Goal: Information Seeking & Learning: Learn about a topic

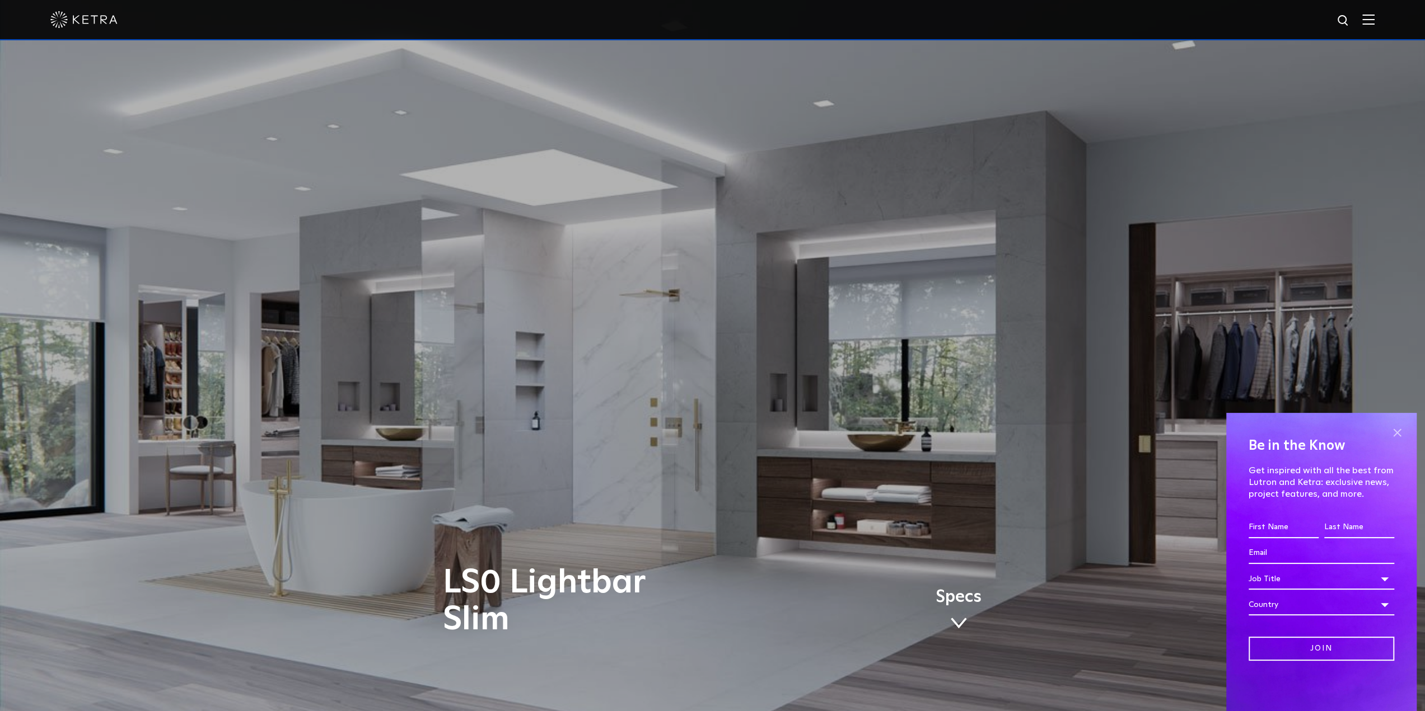
click at [1393, 436] on span at bounding box center [1396, 432] width 17 height 17
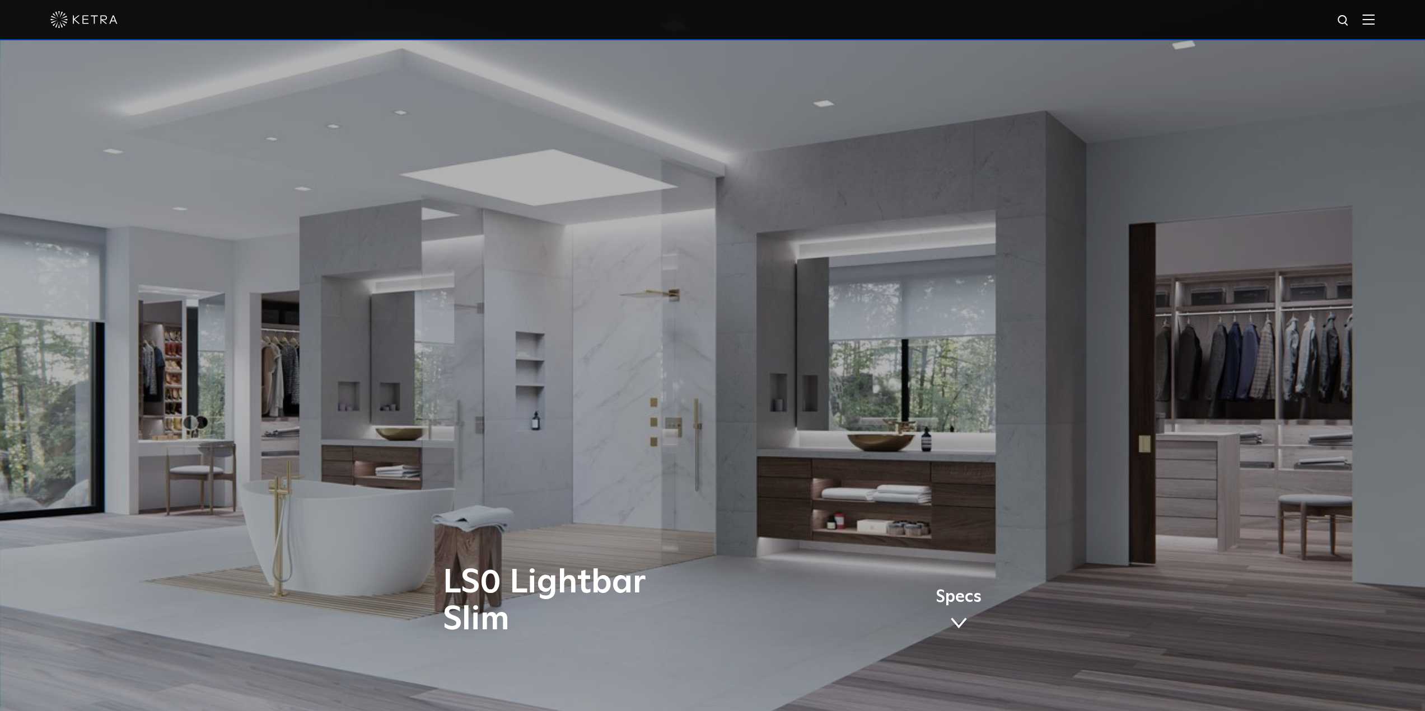
click at [1374, 18] on img at bounding box center [1368, 19] width 12 height 11
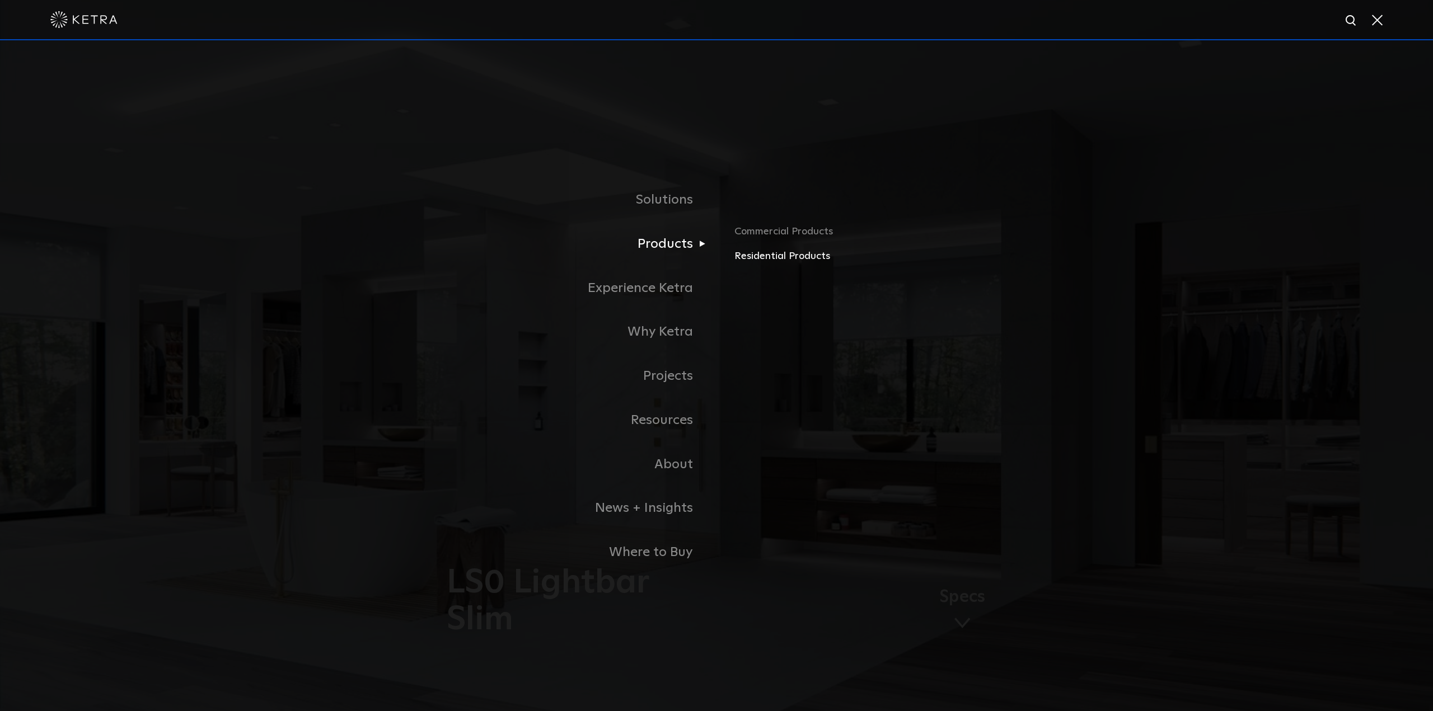
click at [757, 259] on link "Residential Products" at bounding box center [865, 257] width 262 height 16
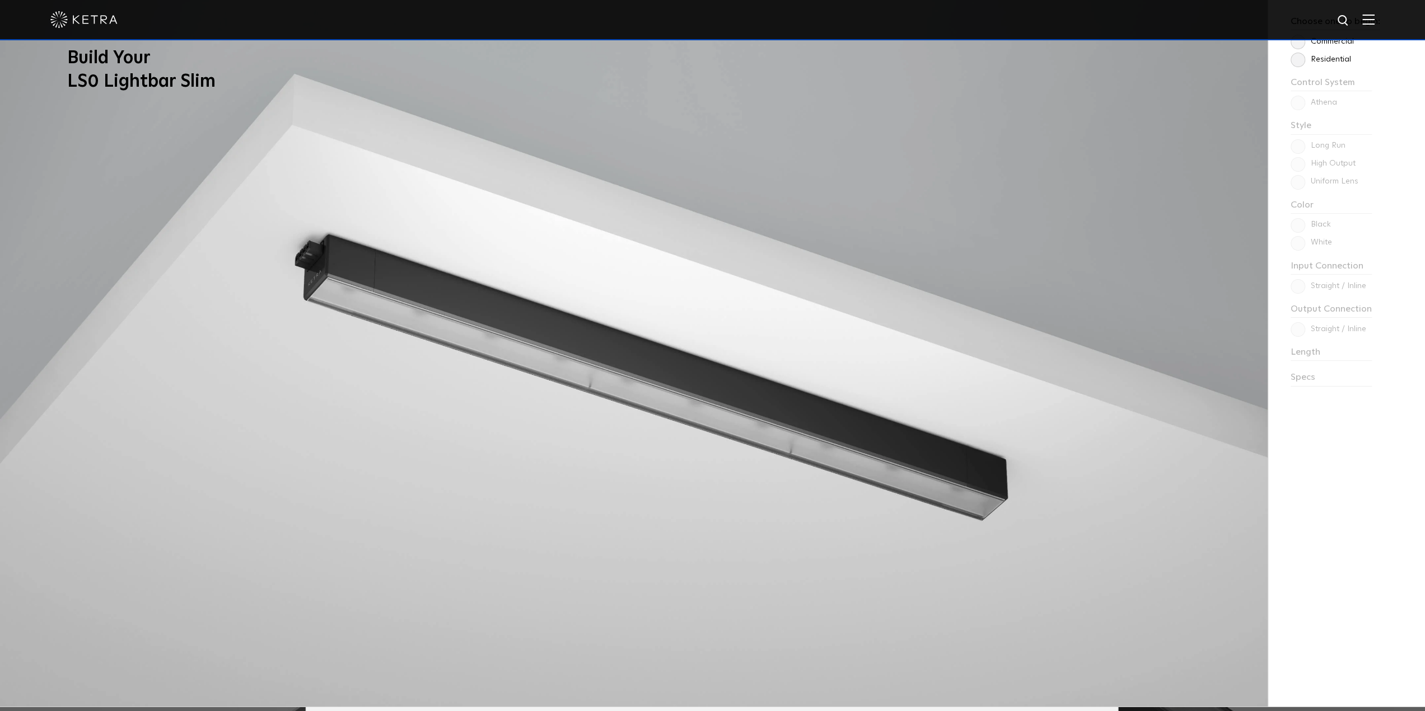
scroll to position [952, 0]
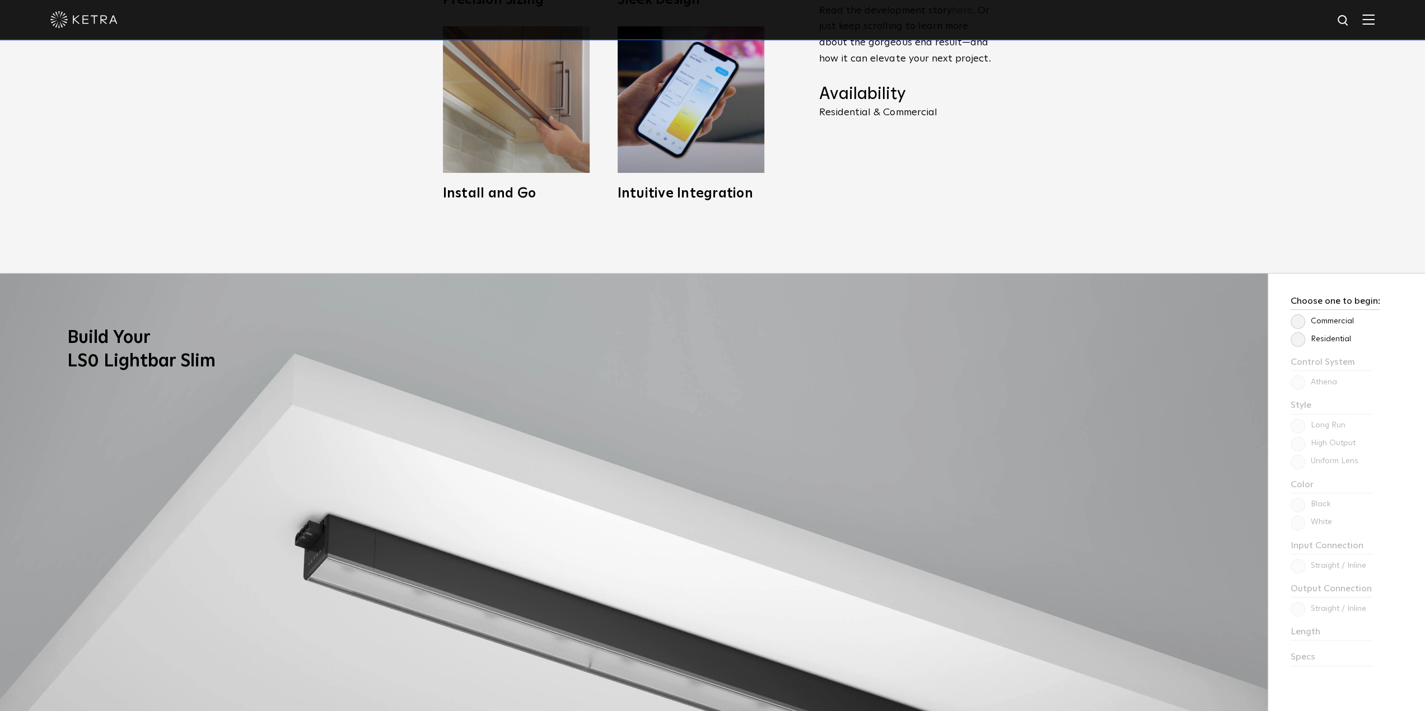
click at [1293, 341] on label "Residential" at bounding box center [1320, 340] width 60 height 10
click at [0, 0] on input "Residential" at bounding box center [0, 0] width 0 height 0
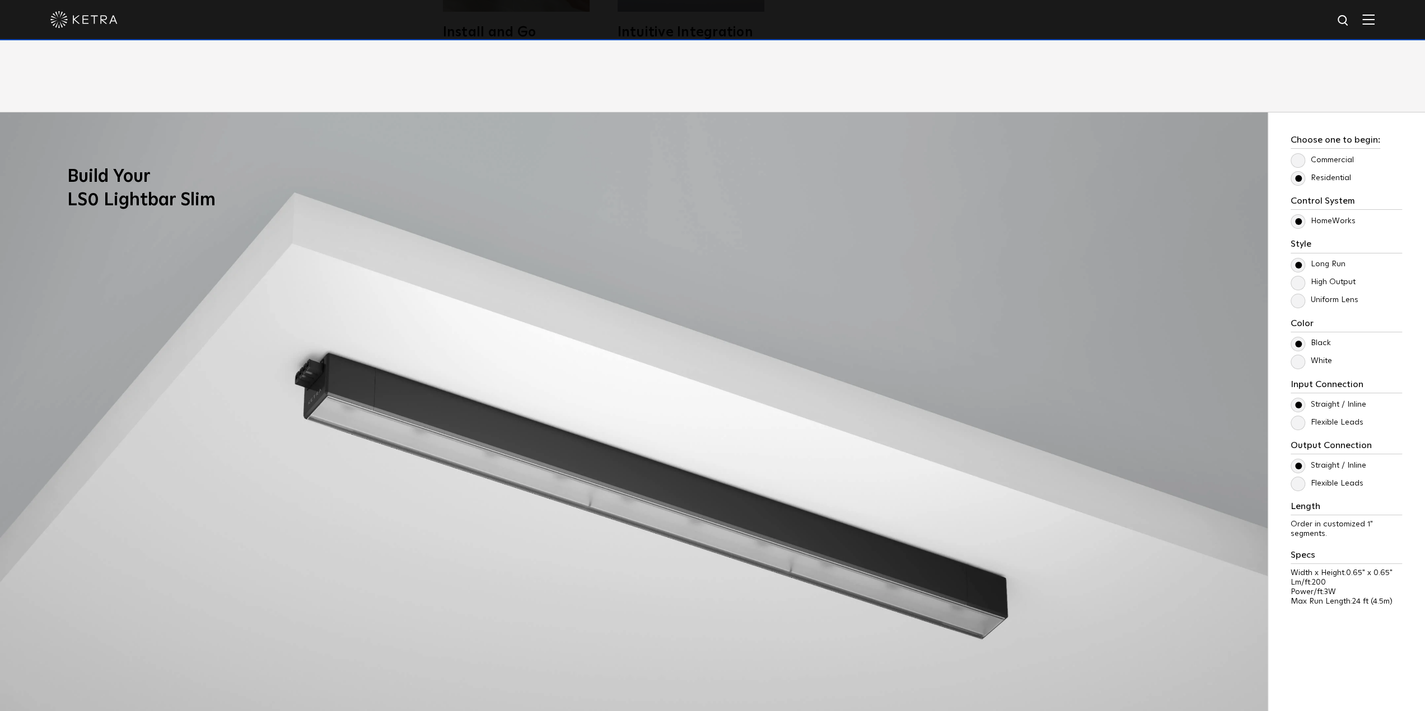
scroll to position [1120, 0]
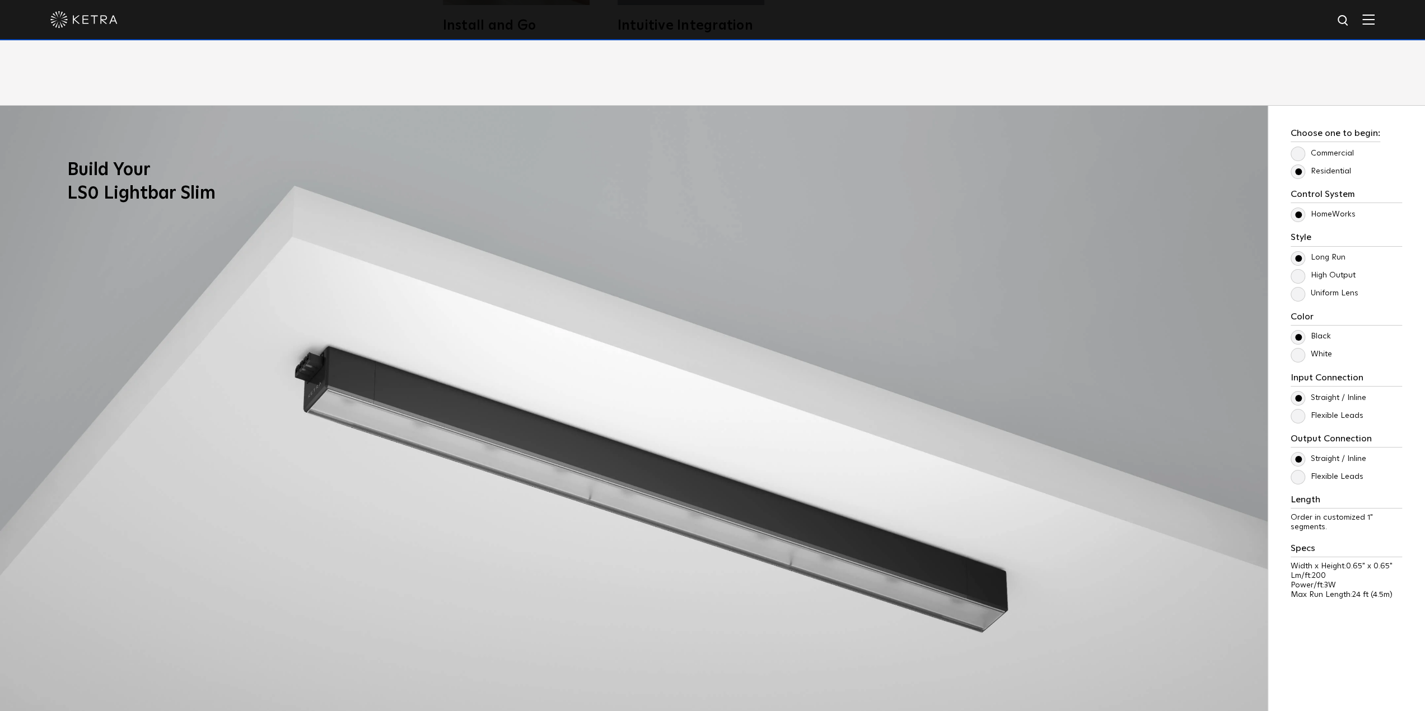
click at [1295, 274] on label "High Output" at bounding box center [1322, 276] width 65 height 10
click at [0, 0] on input "High Output" at bounding box center [0, 0] width 0 height 0
click at [1296, 294] on label "Uniform Lens" at bounding box center [1324, 294] width 68 height 10
click at [0, 0] on input "Uniform Lens" at bounding box center [0, 0] width 0 height 0
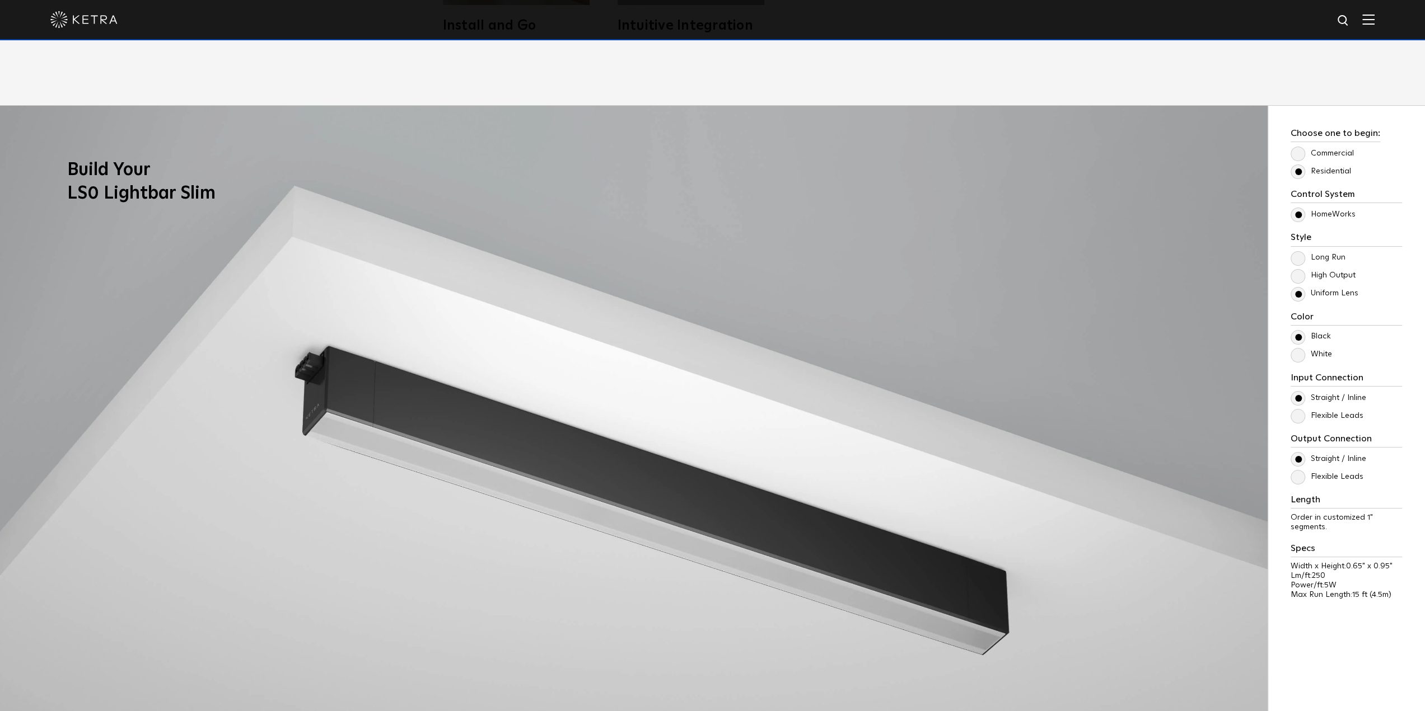
click at [1296, 278] on label "High Output" at bounding box center [1322, 276] width 65 height 10
click at [0, 0] on input "High Output" at bounding box center [0, 0] width 0 height 0
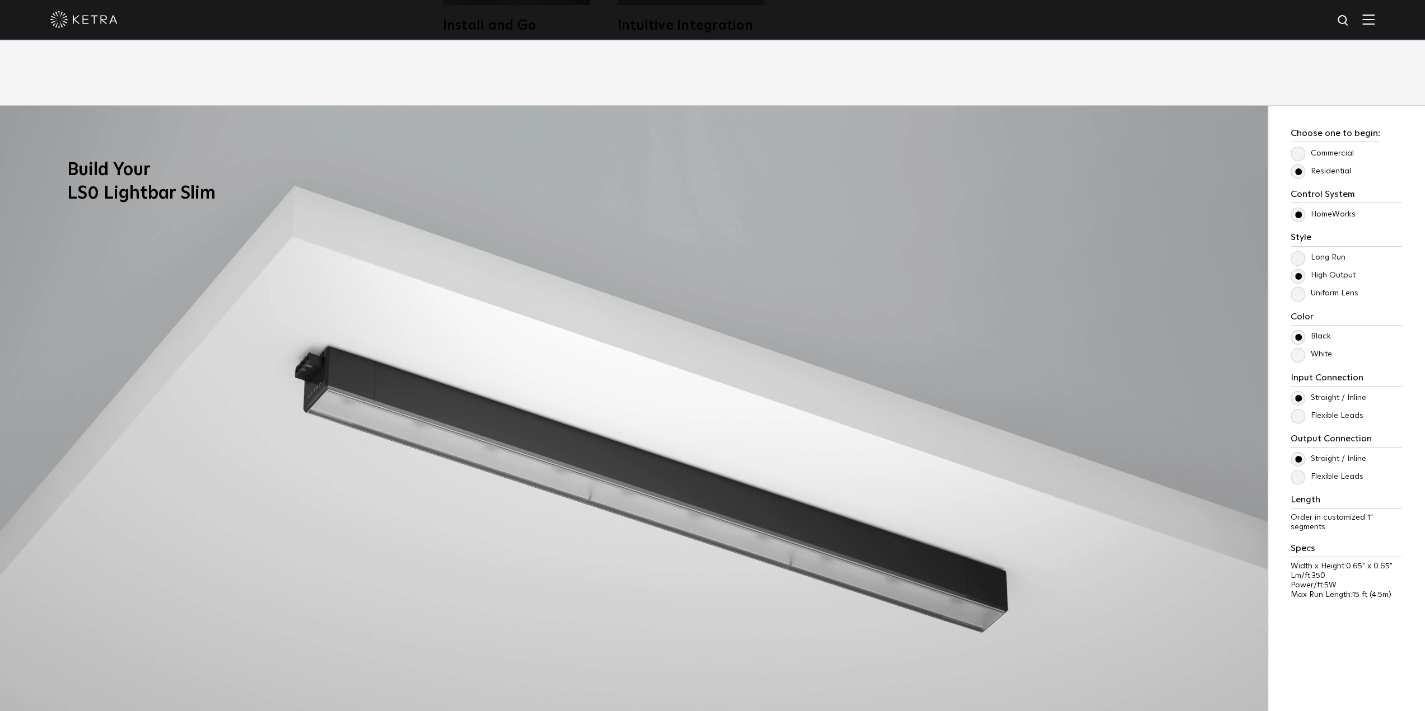
click at [1300, 256] on label "Long Run" at bounding box center [1317, 258] width 55 height 10
click at [0, 0] on input "Long Run" at bounding box center [0, 0] width 0 height 0
click at [1302, 277] on label "High Output" at bounding box center [1322, 276] width 65 height 10
click at [0, 0] on input "High Output" at bounding box center [0, 0] width 0 height 0
click at [1342, 255] on label "Long Run" at bounding box center [1317, 258] width 55 height 10
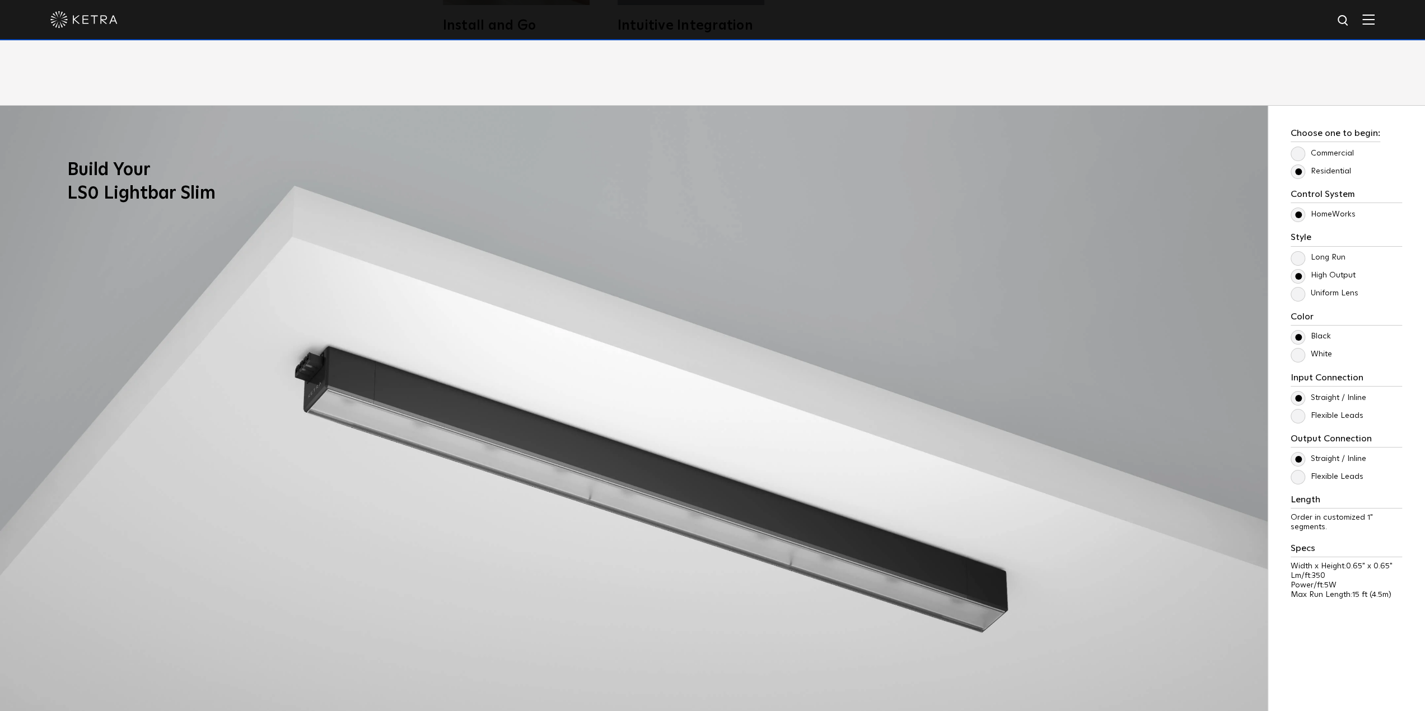
click at [0, 0] on input "Long Run" at bounding box center [0, 0] width 0 height 0
click at [1300, 291] on label "Uniform Lens" at bounding box center [1324, 294] width 68 height 10
click at [0, 0] on input "Uniform Lens" at bounding box center [0, 0] width 0 height 0
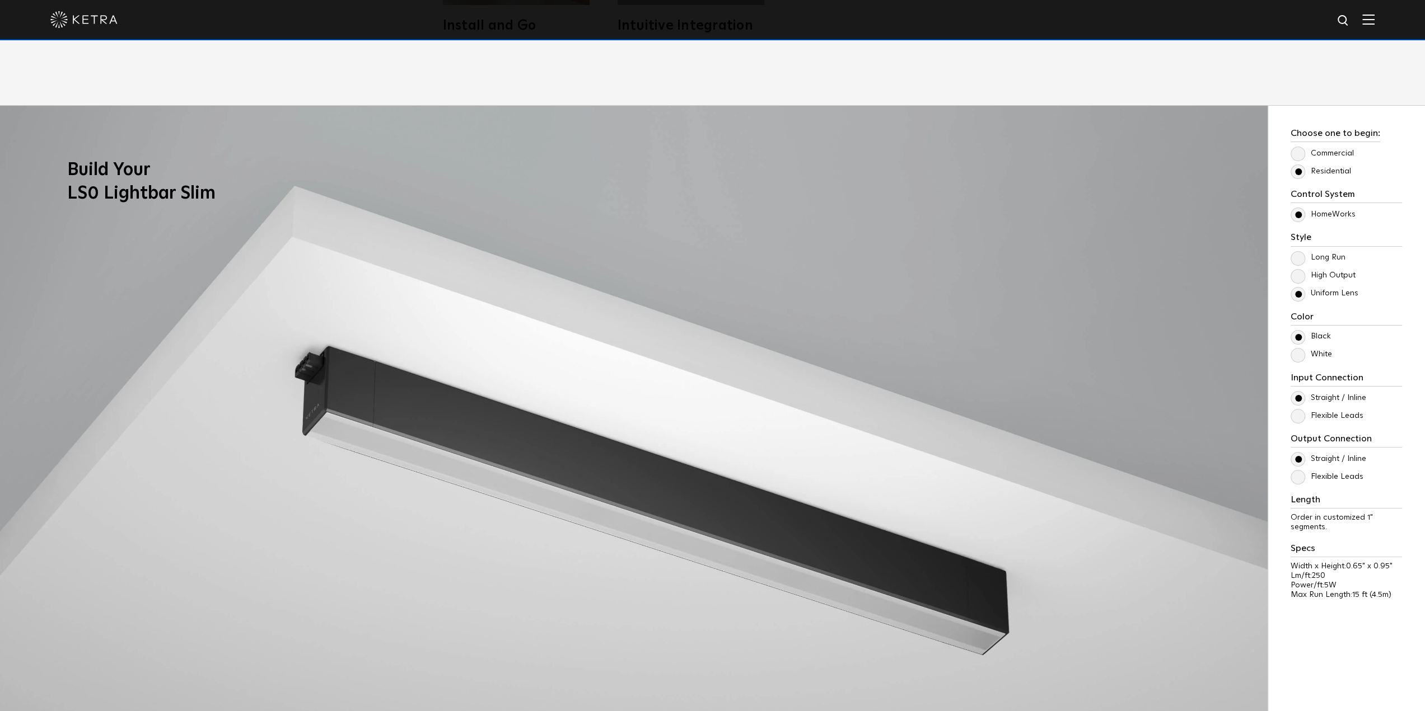
click at [1300, 256] on label "Long Run" at bounding box center [1317, 258] width 55 height 10
click at [0, 0] on input "Long Run" at bounding box center [0, 0] width 0 height 0
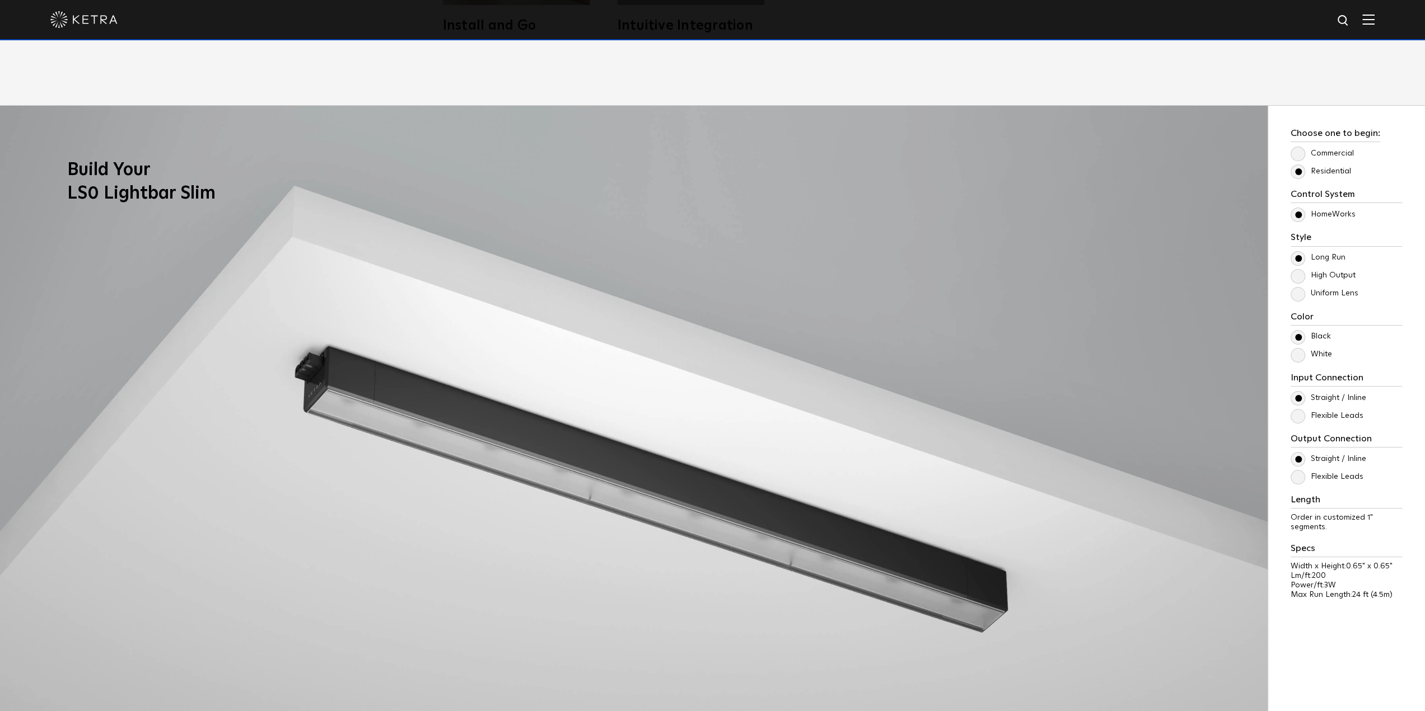
click at [1121, 590] on img at bounding box center [633, 462] width 1267 height 713
